Goal: Task Accomplishment & Management: Manage account settings

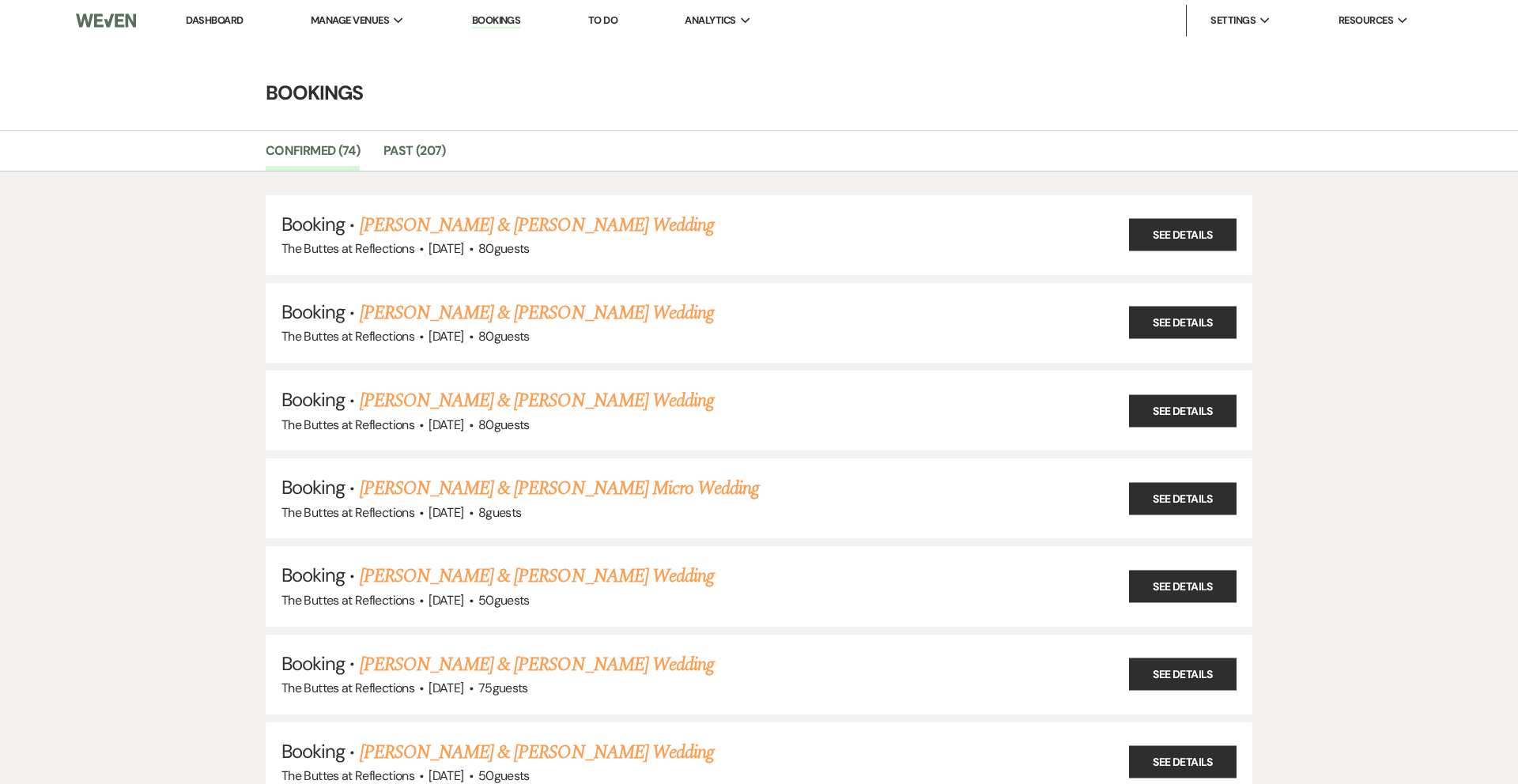
click at [232, 23] on link "Dashboard" at bounding box center [214, 20] width 57 height 13
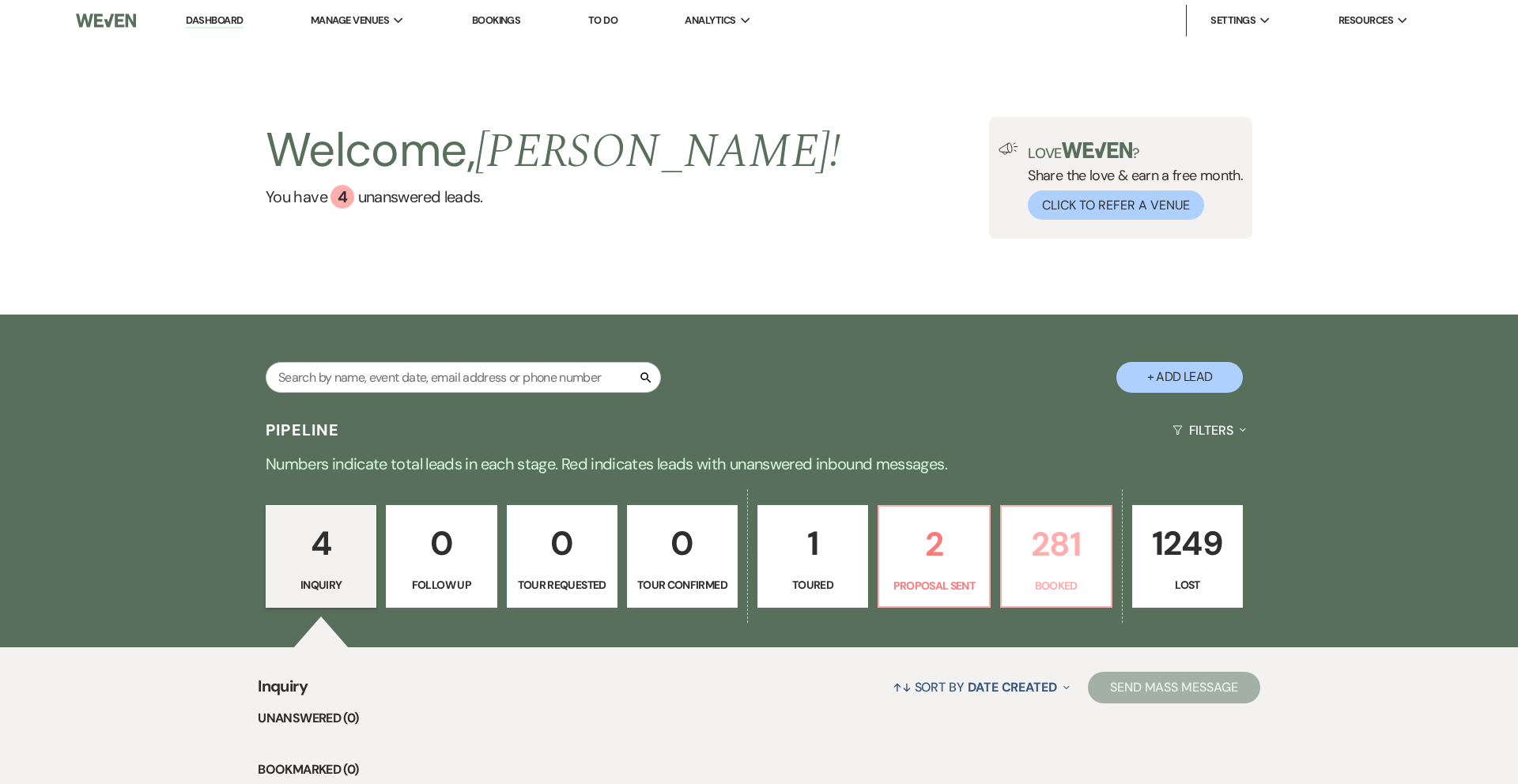
click at [1042, 525] on p "281" at bounding box center [1056, 544] width 90 height 53
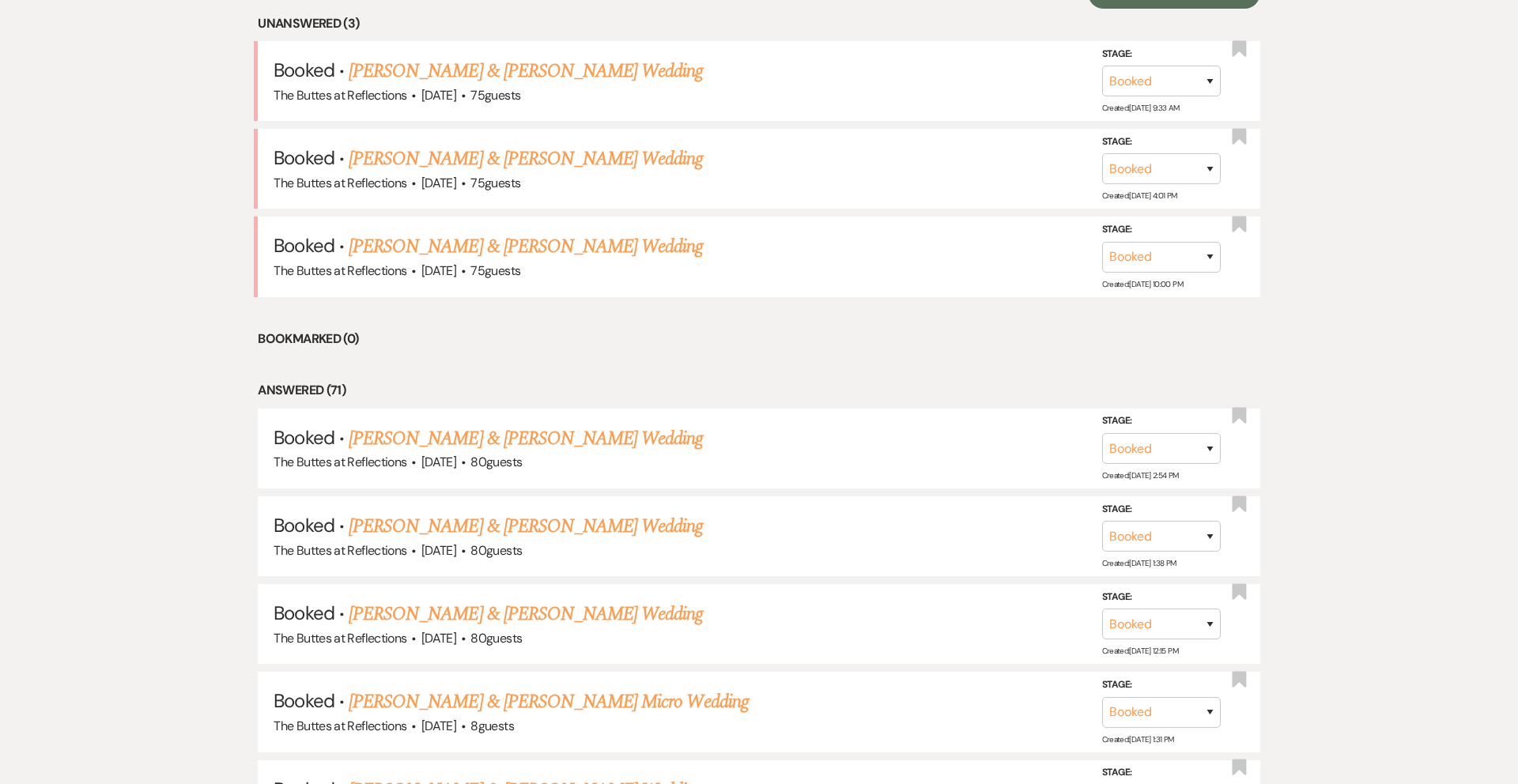
scroll to position [670, 0]
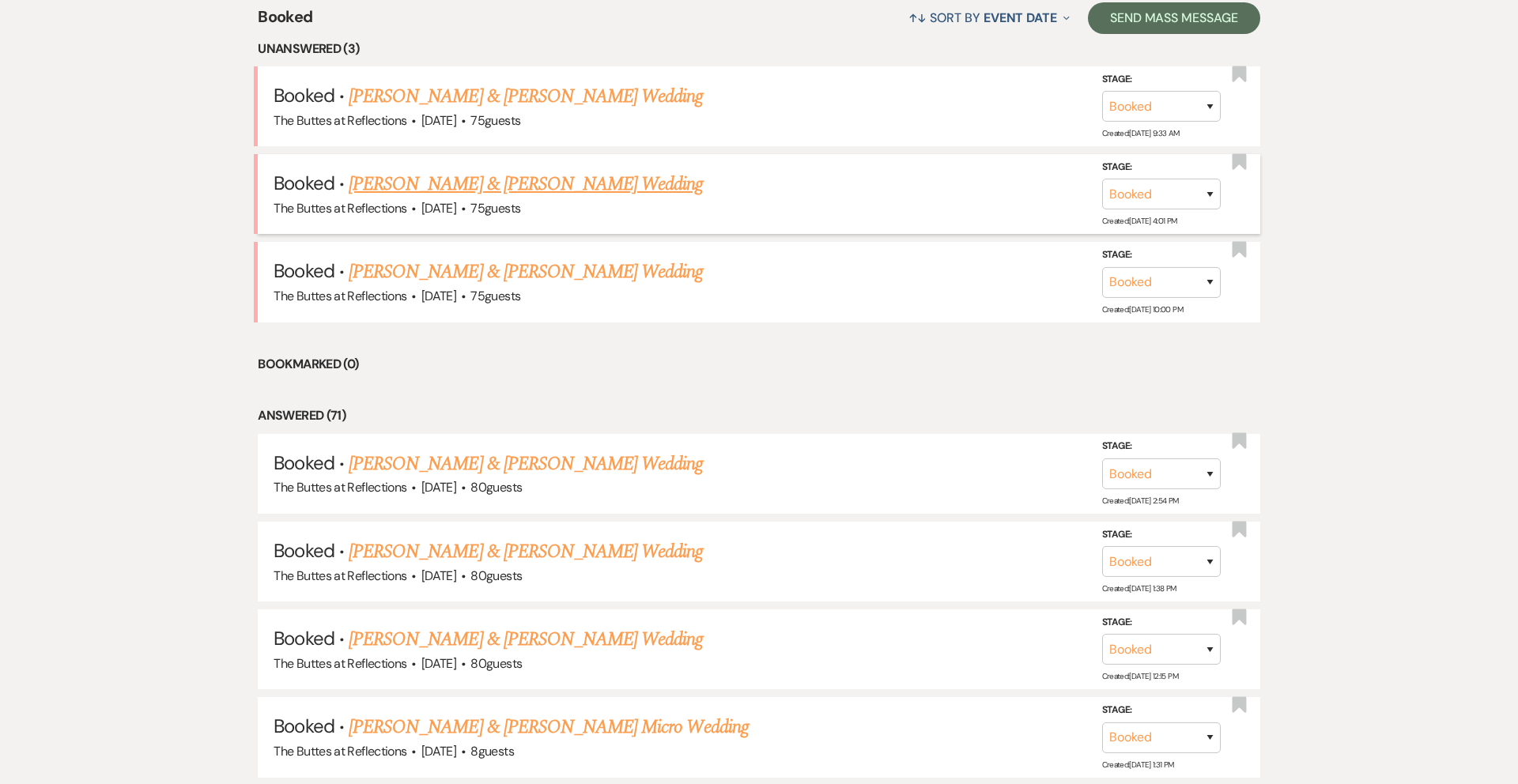
click at [635, 187] on link "[PERSON_NAME] & [PERSON_NAME] Wedding" at bounding box center [526, 184] width 355 height 28
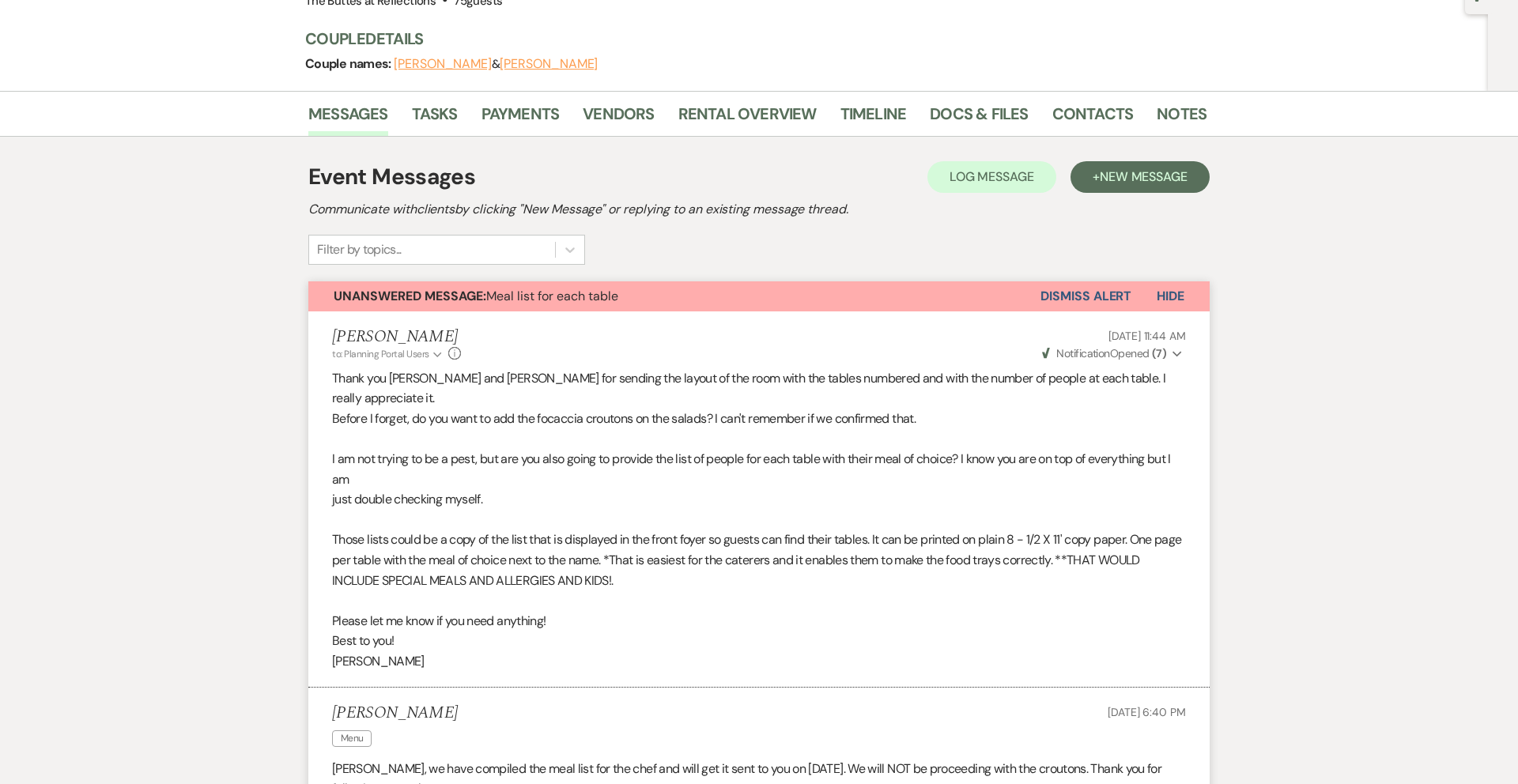
scroll to position [174, 0]
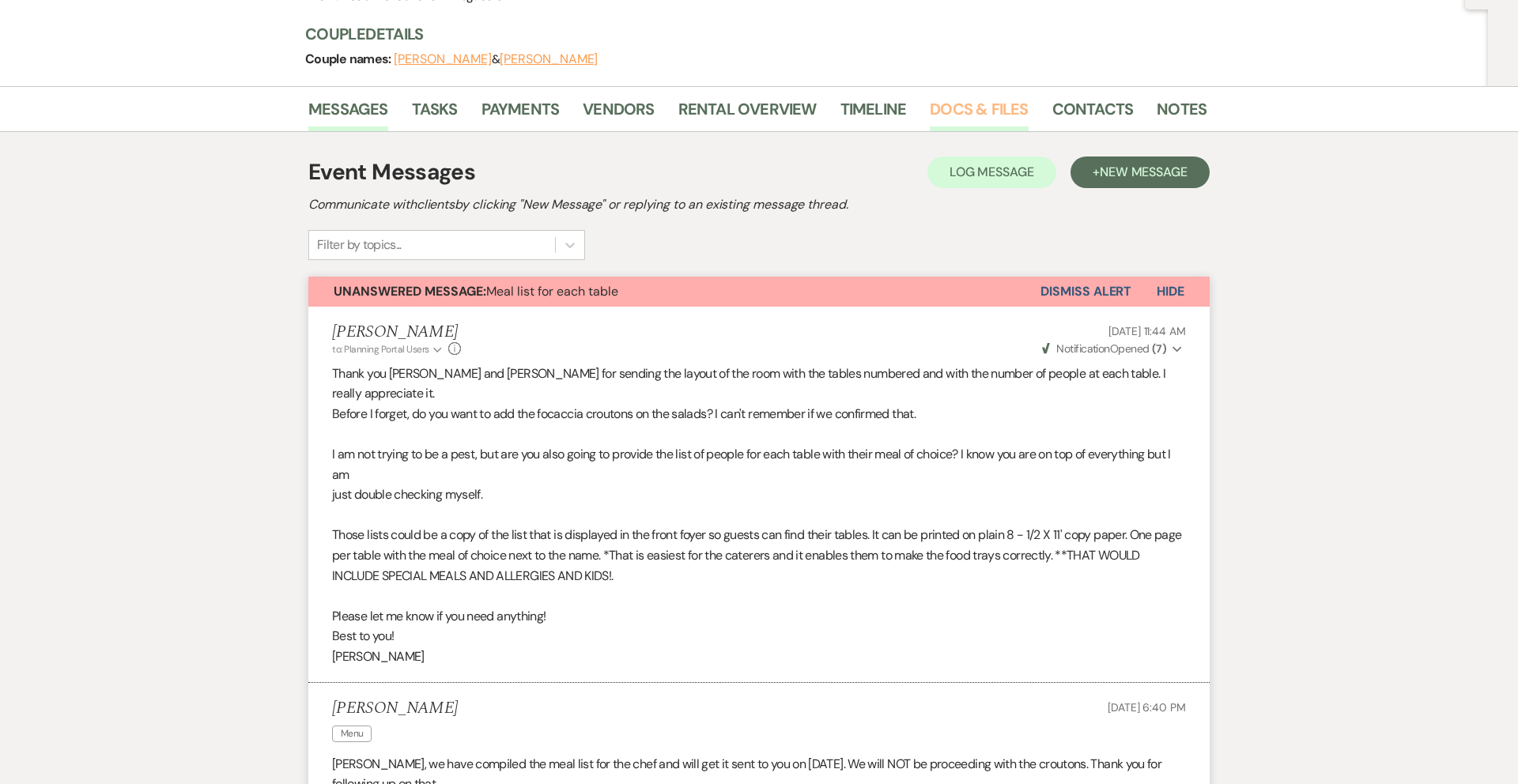
click at [940, 118] on link "Docs & Files" at bounding box center [978, 114] width 98 height 35
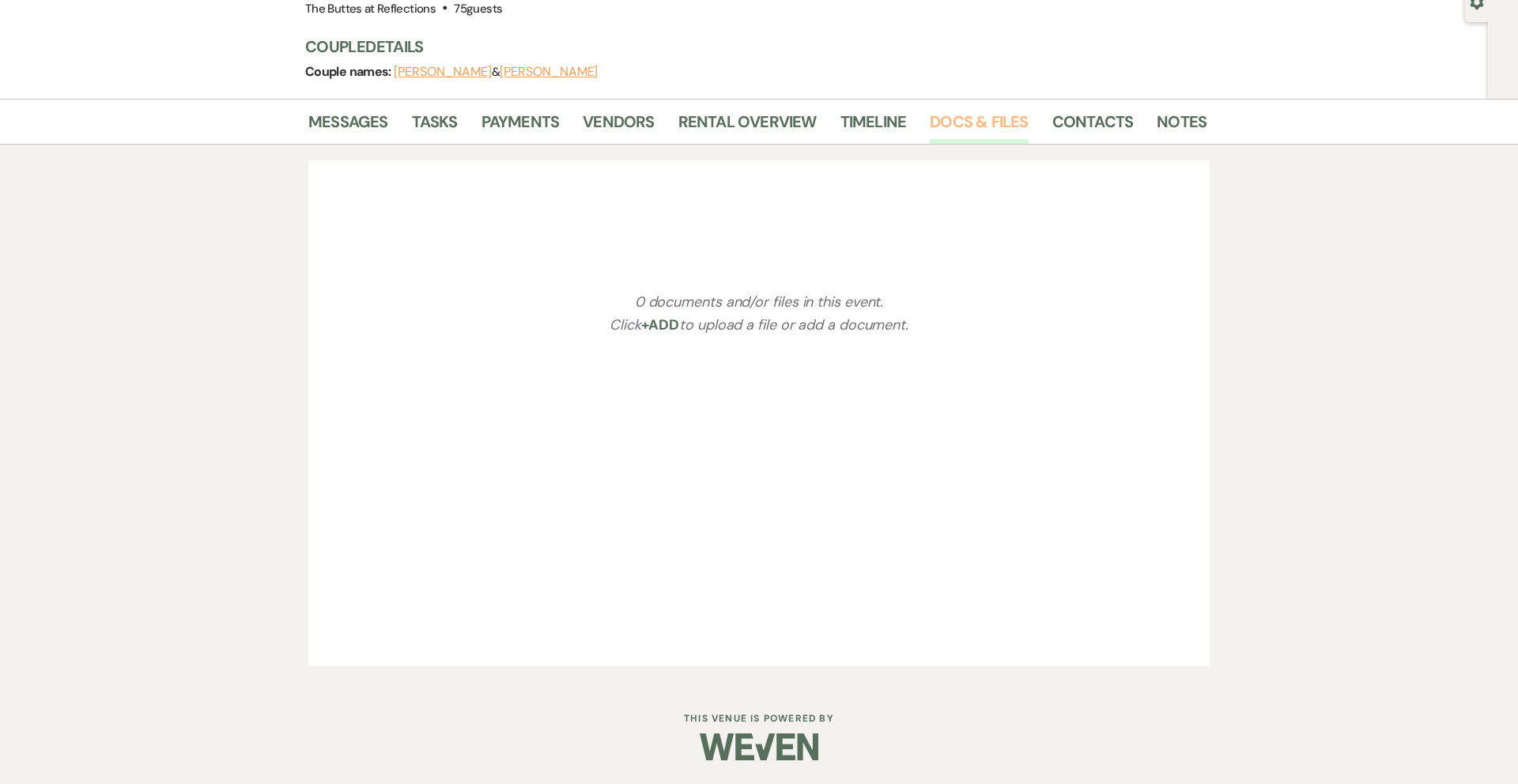
scroll to position [174, 0]
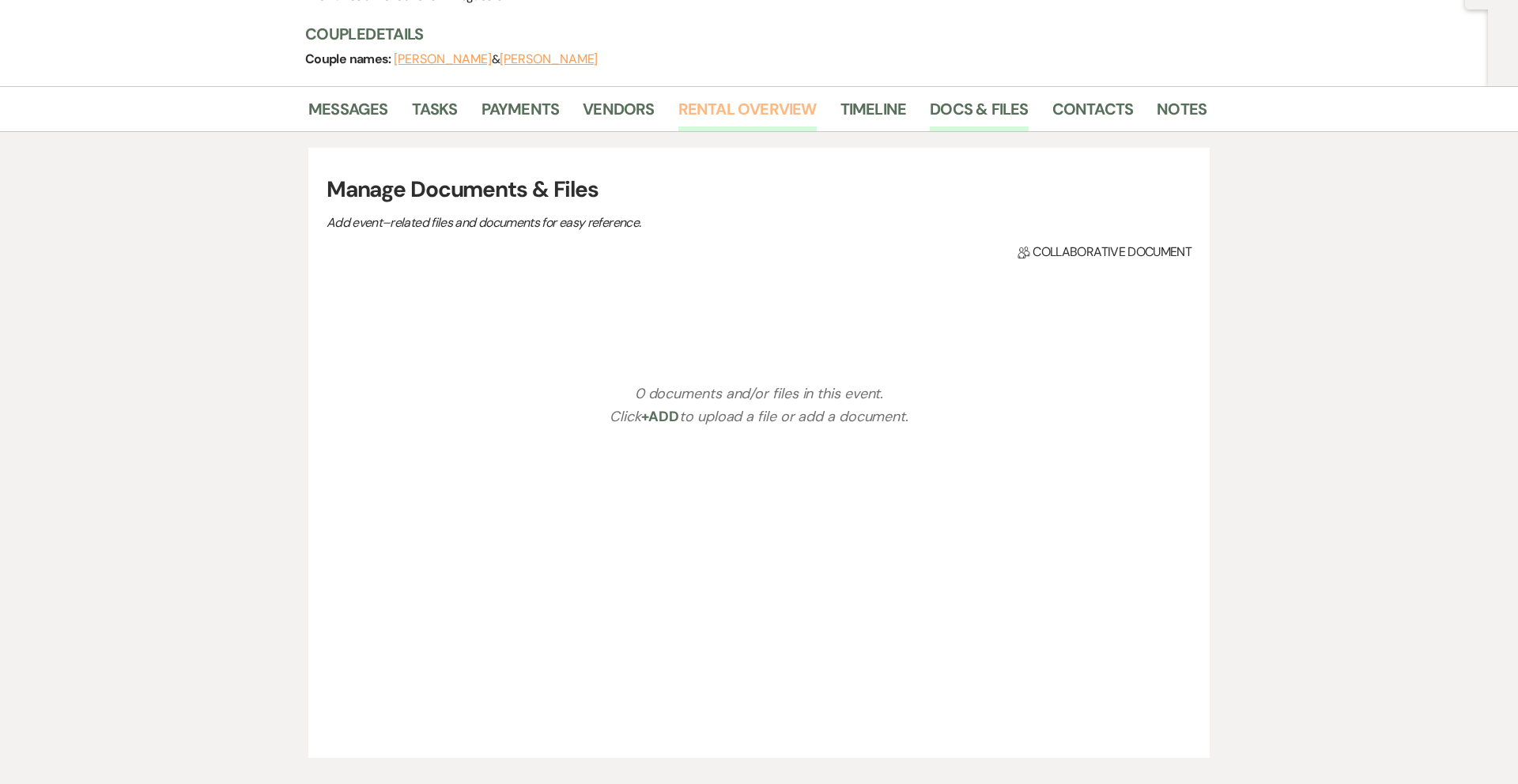
click at [751, 107] on link "Rental Overview" at bounding box center [747, 114] width 138 height 35
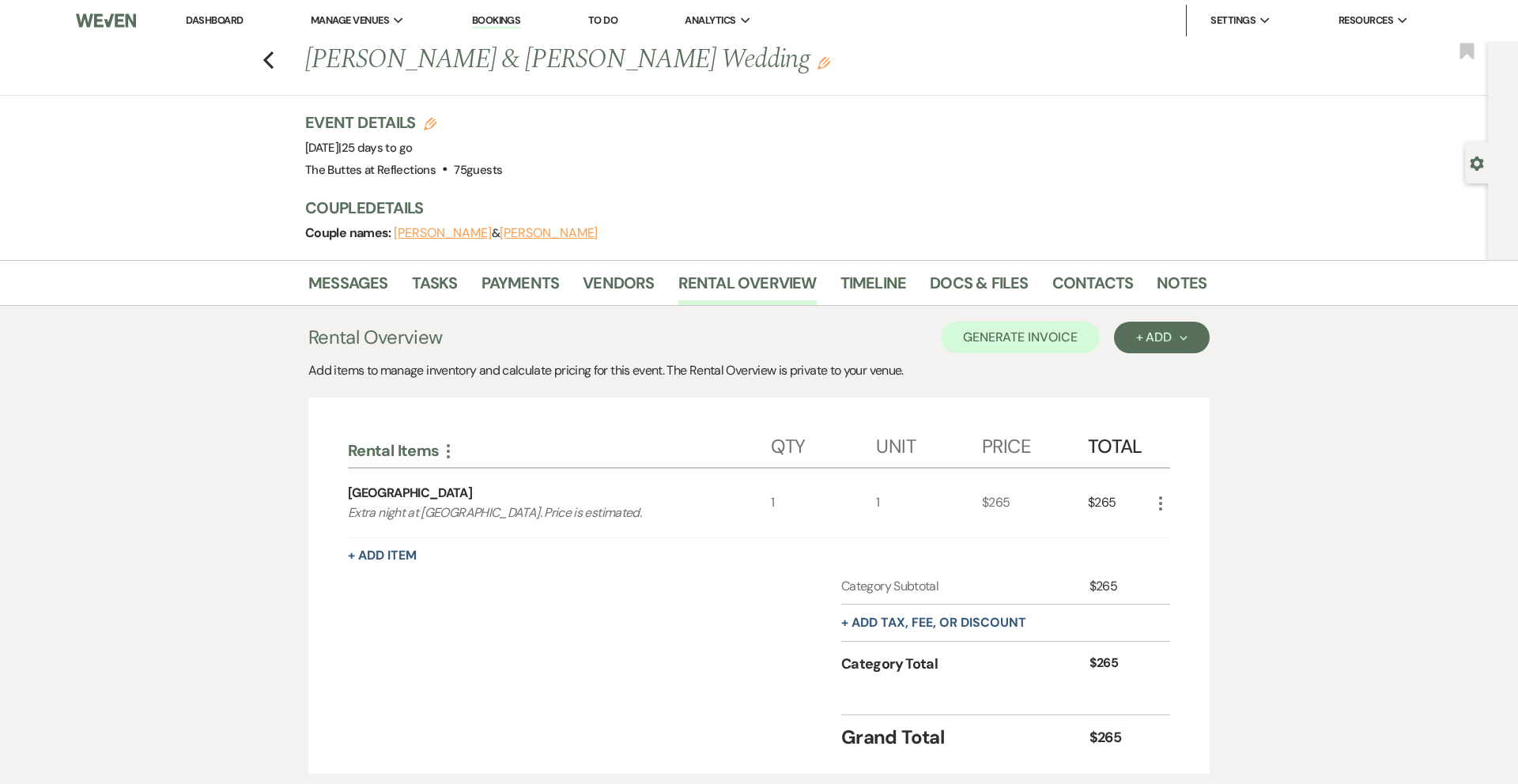
click at [212, 19] on link "Dashboard" at bounding box center [214, 20] width 57 height 13
